Goal: Task Accomplishment & Management: Use online tool/utility

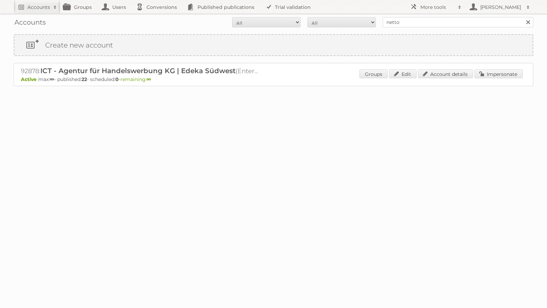
type input "netto-online"
click at [523, 17] on input "Search" at bounding box center [528, 22] width 10 height 10
drag, startPoint x: 512, startPoint y: 73, endPoint x: 506, endPoint y: 72, distance: 5.5
click at [512, 73] on link "Impersonate" at bounding box center [499, 74] width 48 height 9
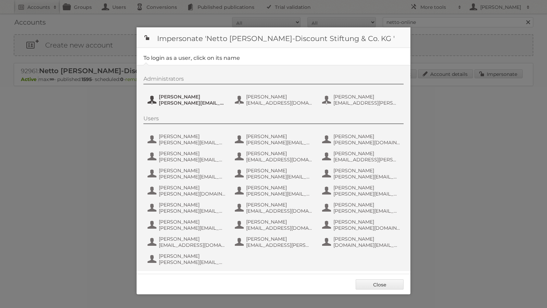
click at [199, 96] on span "[PERSON_NAME]" at bounding box center [192, 97] width 66 height 6
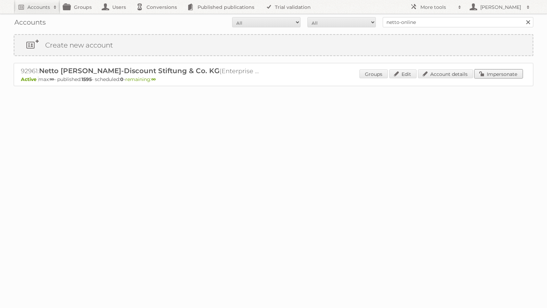
drag, startPoint x: 489, startPoint y: 76, endPoint x: 354, endPoint y: 70, distance: 134.7
click at [489, 76] on link "Impersonate" at bounding box center [499, 74] width 48 height 9
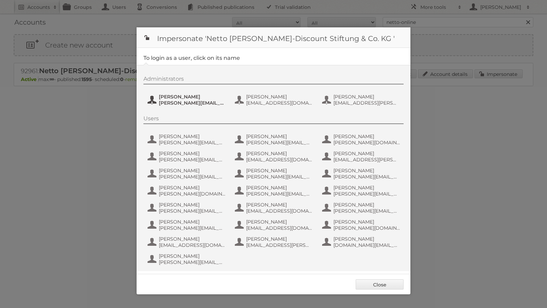
click at [185, 98] on span "Henri Schmidhuber" at bounding box center [192, 97] width 66 height 6
